Goal: Browse casually

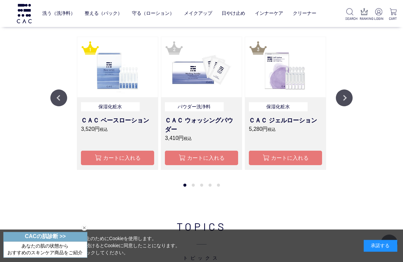
scroll to position [521, 0]
click at [351, 99] on button "Next" at bounding box center [344, 97] width 17 height 17
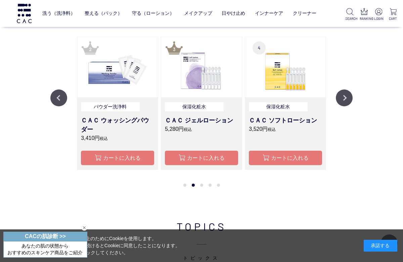
click at [354, 94] on div "RANKING ランキング Previous 保湿化粧水 ＣＡＣ ジェルローション 5,280円 税込 カートに入れる 保湿化粧水 ＣＡＣ ソフトローション …" at bounding box center [201, 77] width 403 height 268
click at [349, 93] on button "Next" at bounding box center [344, 97] width 17 height 17
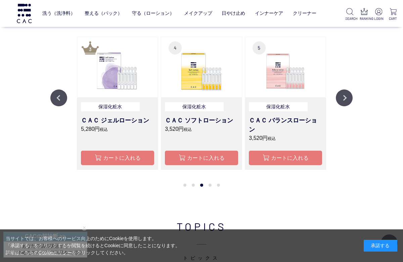
click at [352, 96] on button "Next" at bounding box center [344, 97] width 17 height 17
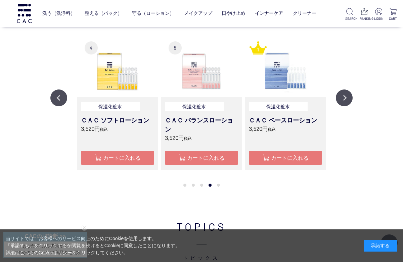
click at [352, 96] on button "Next" at bounding box center [344, 97] width 17 height 17
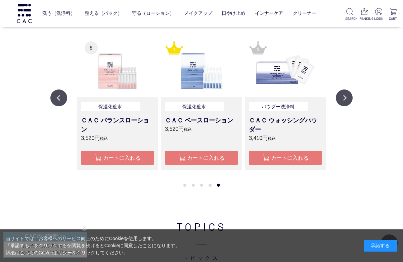
click at [352, 98] on button "Next" at bounding box center [344, 97] width 17 height 17
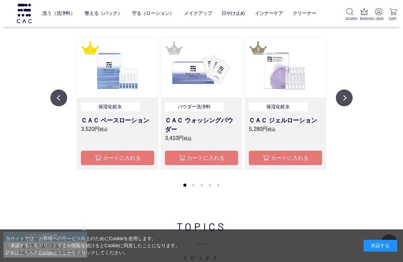
click at [350, 97] on button "Next" at bounding box center [344, 97] width 17 height 17
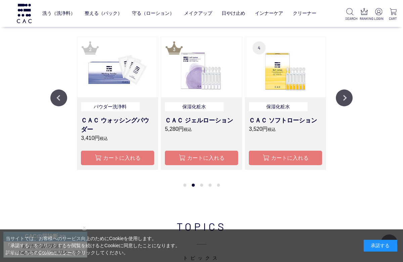
click at [349, 98] on button "Next" at bounding box center [344, 97] width 17 height 17
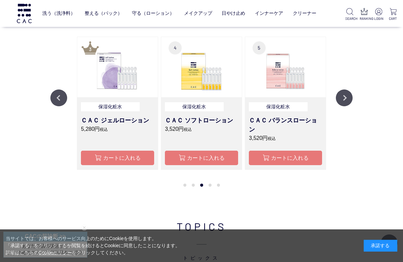
click at [355, 95] on div "RANKING ランキング Previous 保湿化粧水 ＣＡＣ ジェルローション 5,280円 税込 カートに入れる 保湿化粧水 ＣＡＣ ソフトローション …" at bounding box center [201, 77] width 403 height 268
click at [351, 95] on button "Next" at bounding box center [344, 97] width 17 height 17
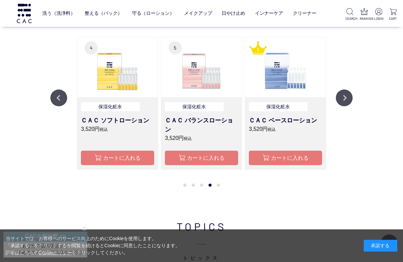
click at [349, 97] on button "Next" at bounding box center [344, 97] width 17 height 17
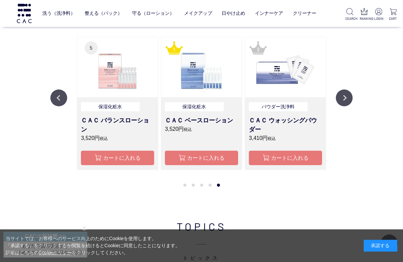
click at [350, 97] on button "Next" at bounding box center [344, 97] width 17 height 17
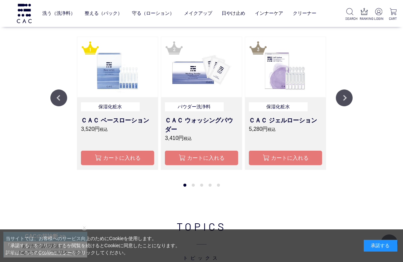
click at [352, 96] on button "Next" at bounding box center [344, 97] width 17 height 17
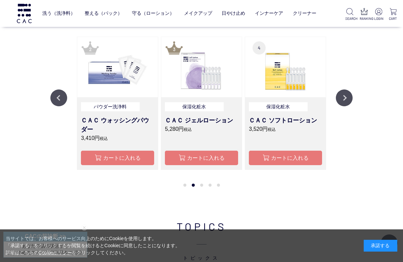
click at [349, 99] on button "Next" at bounding box center [344, 97] width 17 height 17
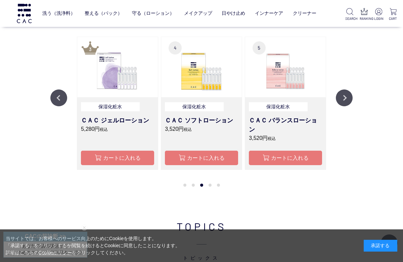
click at [347, 97] on button "Next" at bounding box center [344, 97] width 17 height 17
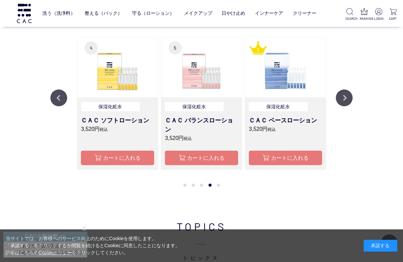
click at [351, 101] on button "Next" at bounding box center [344, 97] width 17 height 17
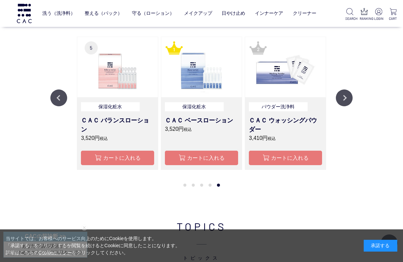
click at [349, 103] on button "Next" at bounding box center [344, 97] width 17 height 17
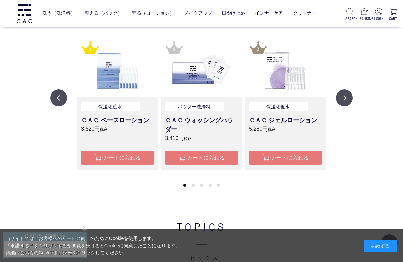
click at [352, 95] on button "Next" at bounding box center [344, 97] width 17 height 17
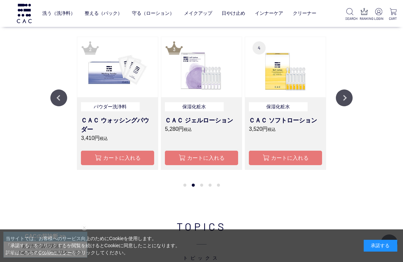
click at [349, 103] on button "Next" at bounding box center [344, 97] width 17 height 17
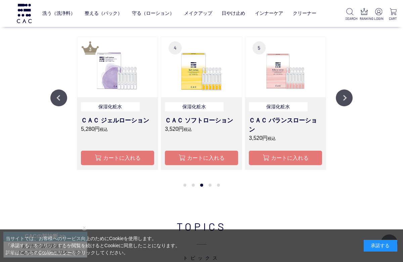
click at [347, 98] on button "Next" at bounding box center [344, 97] width 17 height 17
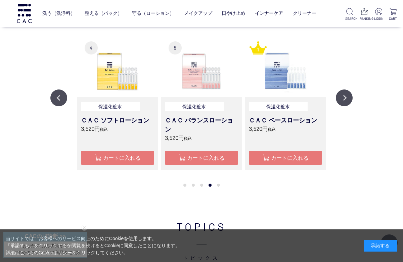
click at [349, 101] on button "Next" at bounding box center [344, 97] width 17 height 17
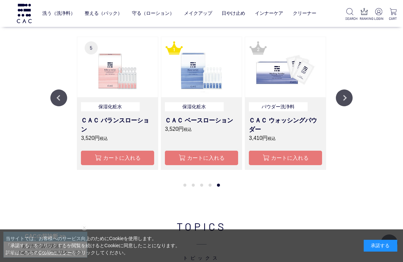
click at [349, 98] on button "Next" at bounding box center [344, 97] width 17 height 17
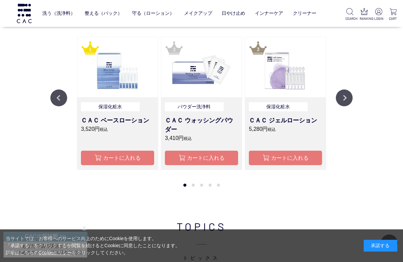
click at [358, 95] on div "RANKING ランキング Previous 保湿化粧水 ＣＡＣ ジェルローション 5,280円 税込 カートに入れる 保湿化粧水 ＣＡＣ ソフトローション …" at bounding box center [201, 77] width 403 height 268
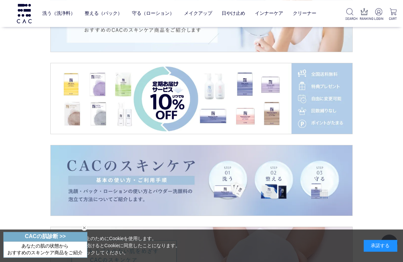
scroll to position [818, 0]
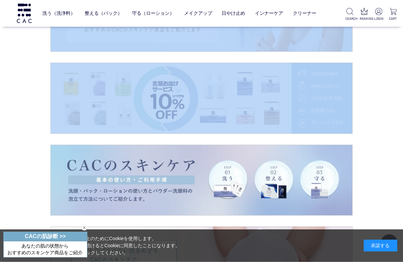
click at [388, 108] on div "TOPICS トピックス" at bounding box center [201, 109] width 403 height 390
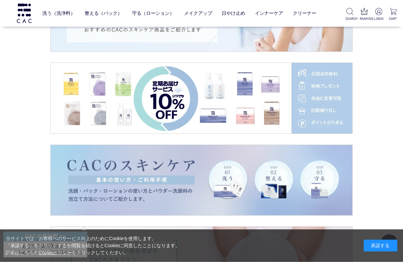
click at [380, 148] on div "TOPICS トピックス" at bounding box center [201, 109] width 403 height 390
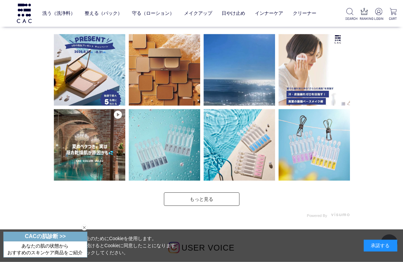
scroll to position [1458, 0]
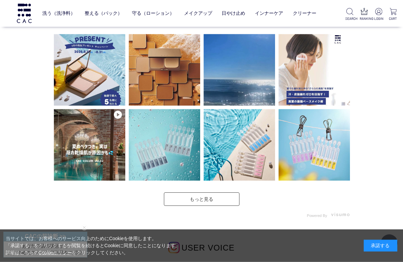
click at [217, 196] on link "もっと見る" at bounding box center [202, 198] width 76 height 13
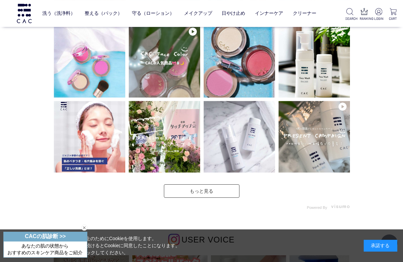
scroll to position [1616, 0]
click at [209, 190] on link "もっと見る" at bounding box center [202, 190] width 76 height 13
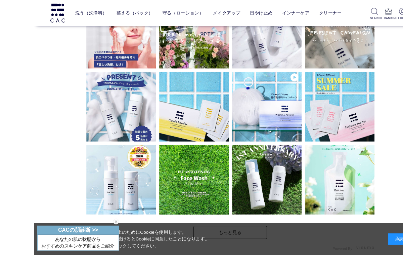
scroll to position [1721, 0]
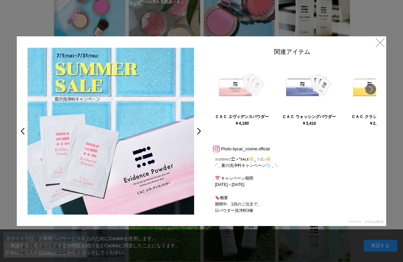
click at [375, 43] on link "×" at bounding box center [381, 42] width 12 height 12
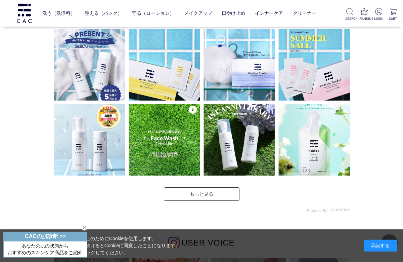
scroll to position [1770, 0]
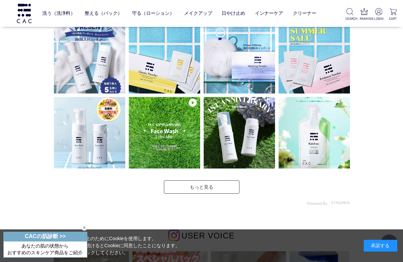
click at [213, 188] on link "もっと見る" at bounding box center [202, 186] width 76 height 13
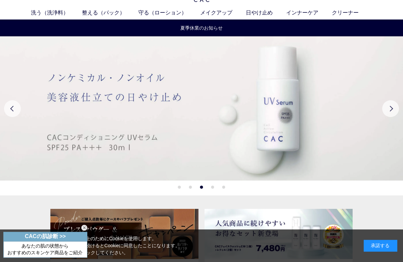
scroll to position [24, 0]
